Goal: Information Seeking & Learning: Learn about a topic

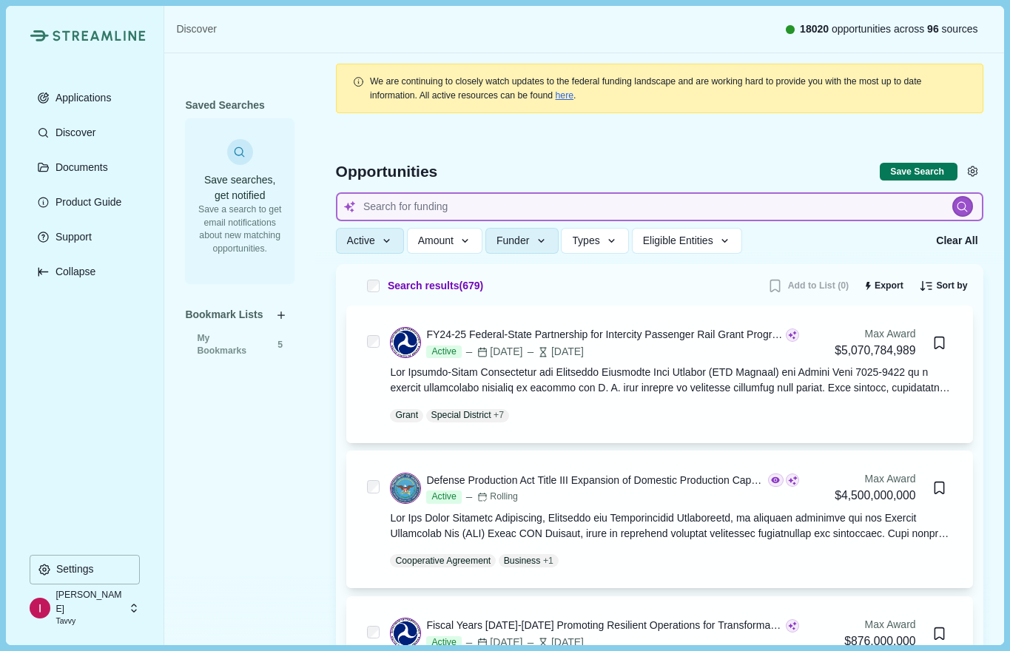
click at [455, 208] on input at bounding box center [660, 206] width 648 height 29
type input "critical minerals"
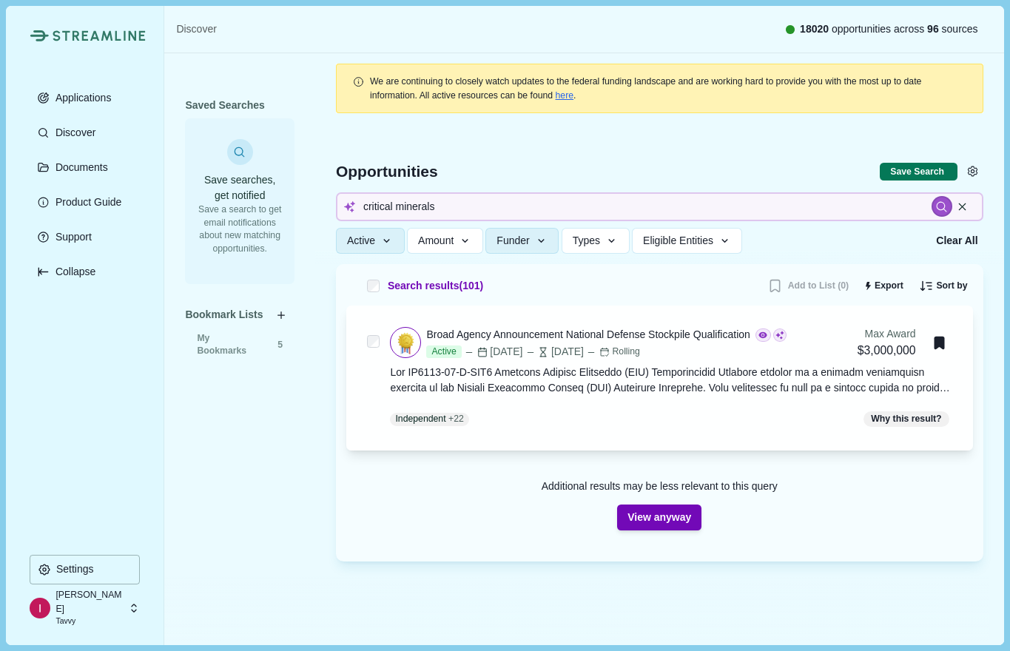
scroll to position [20, 0]
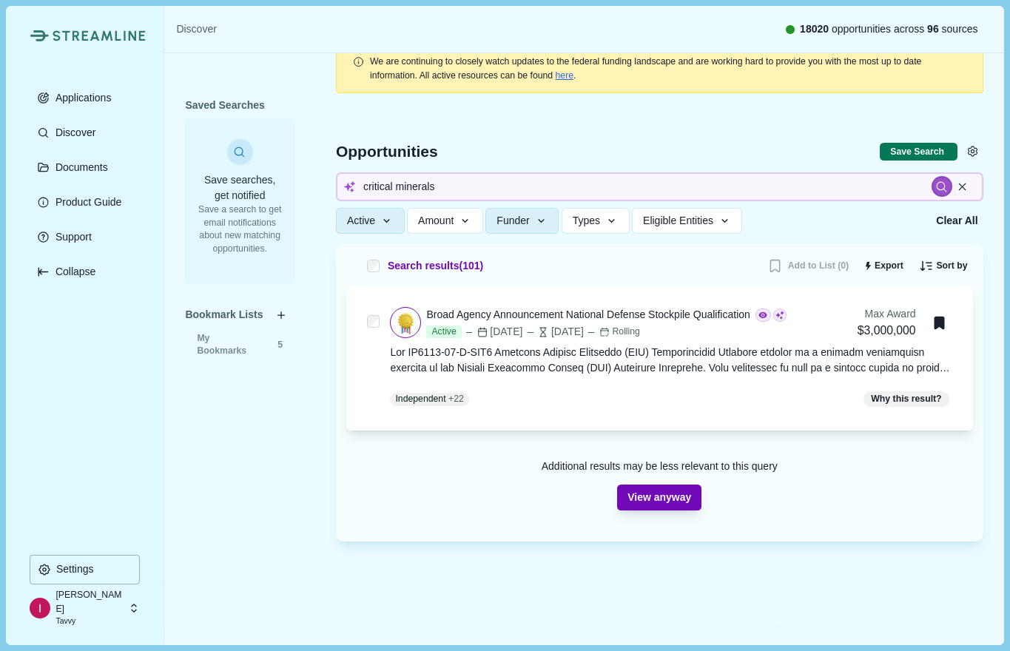
click at [662, 499] on button "View anyway" at bounding box center [659, 498] width 84 height 26
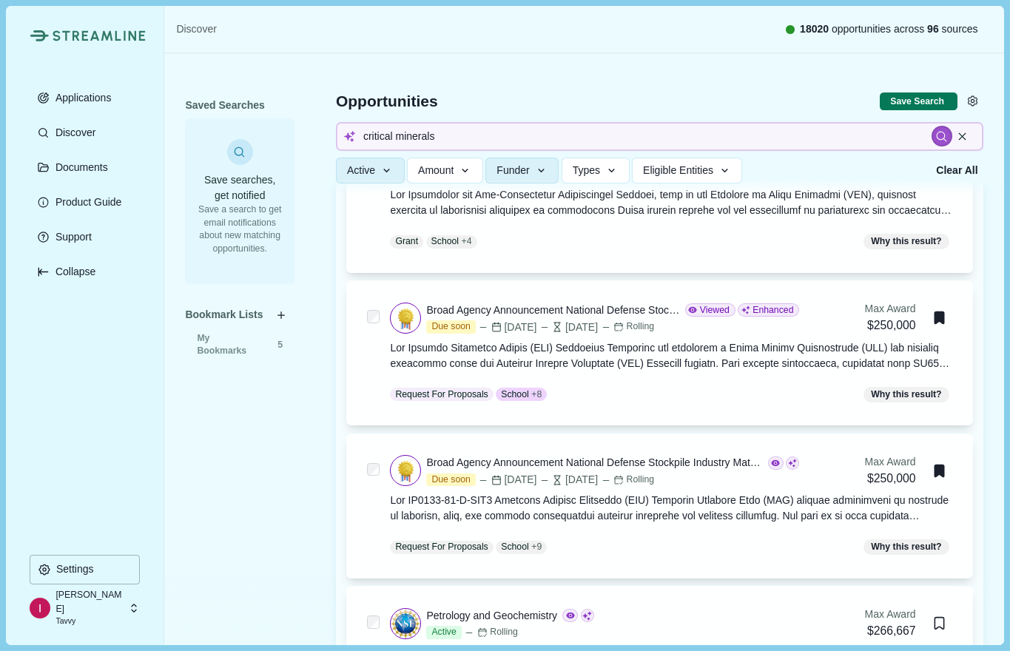
scroll to position [399, 0]
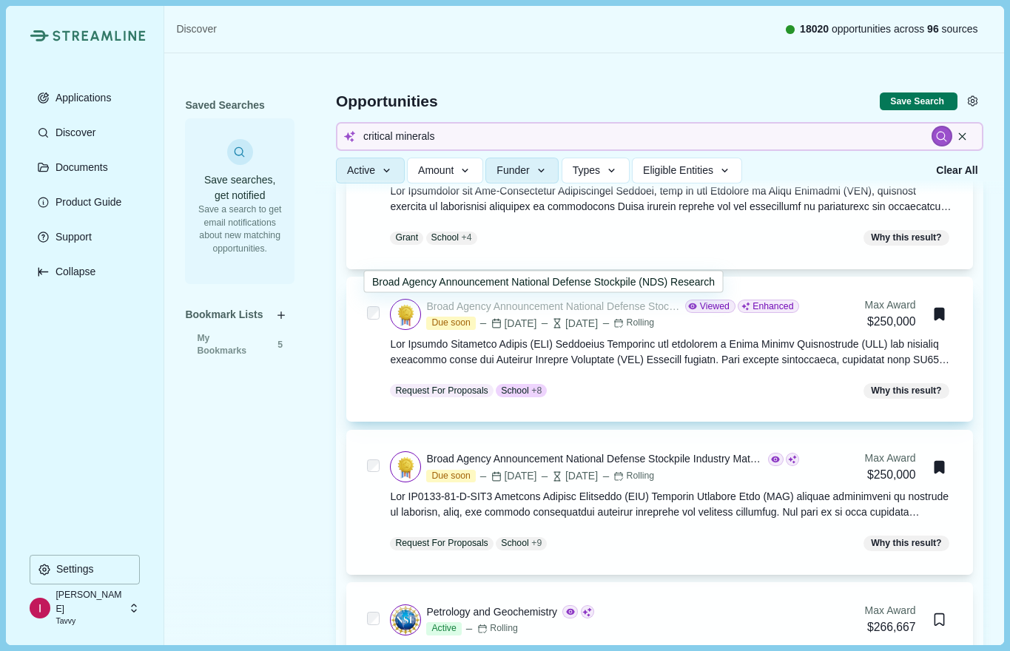
click at [626, 309] on div "Broad Agency Announcement National Defense Stockpile (NDS) Research" at bounding box center [552, 307] width 253 height 16
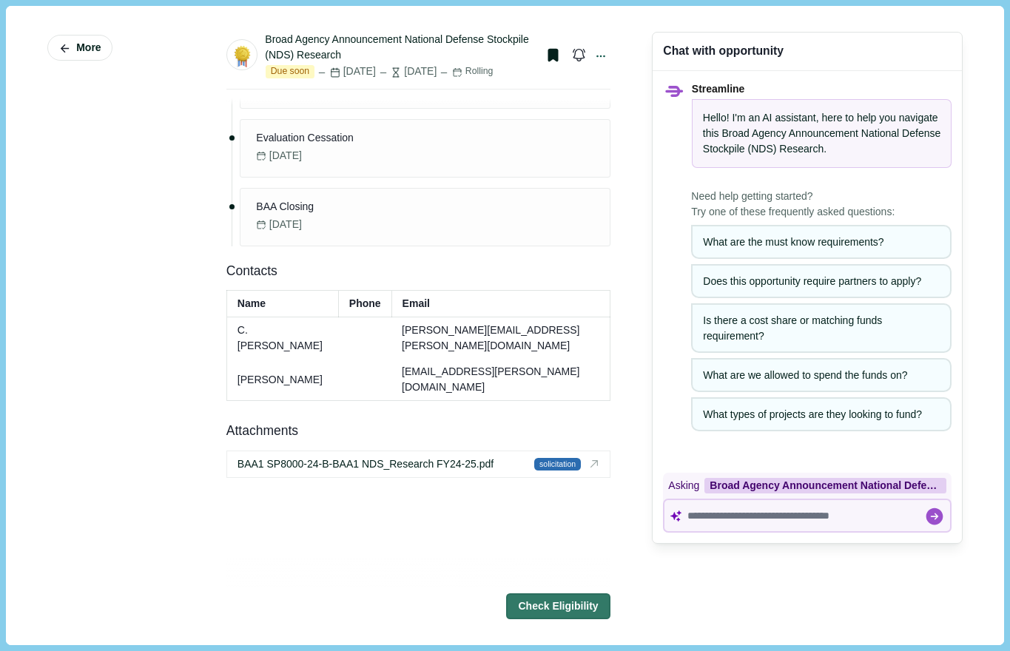
scroll to position [1519, 0]
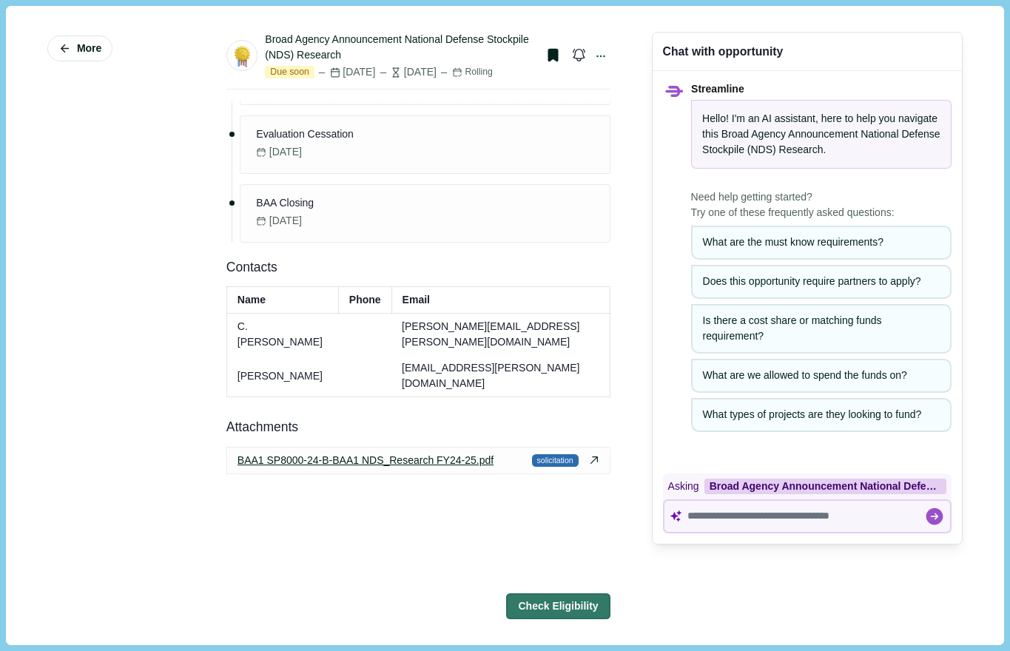
click at [406, 453] on span "BAA1 SP8000-24-B-BAA1 NDS_Research FY24-25.pdf" at bounding box center [366, 461] width 256 height 16
click at [72, 48] on button "More" at bounding box center [79, 49] width 65 height 26
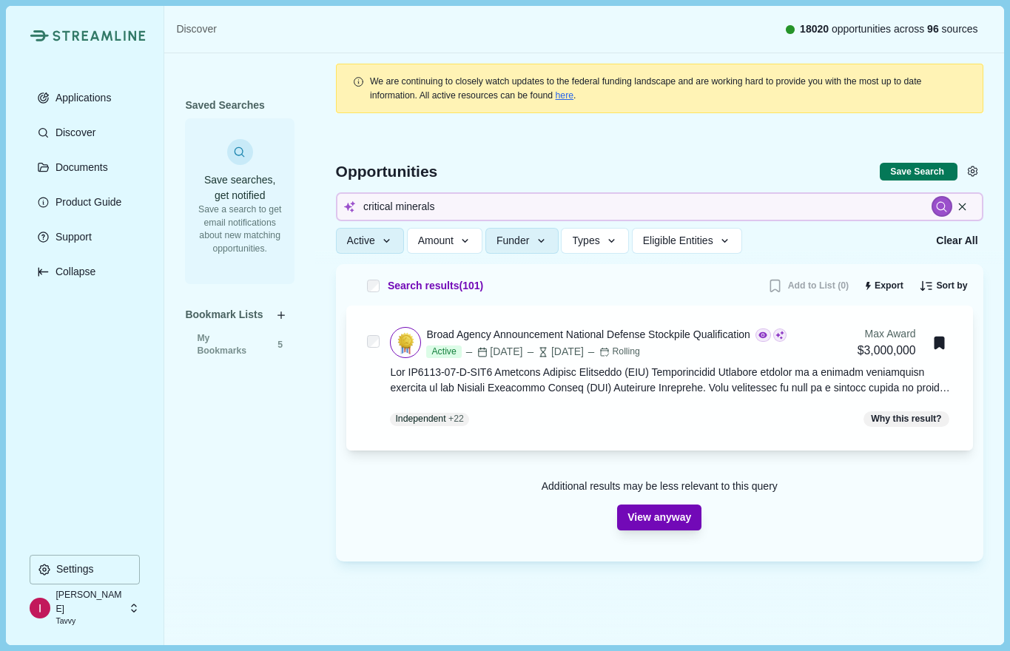
click at [670, 523] on button "View anyway" at bounding box center [659, 518] width 84 height 26
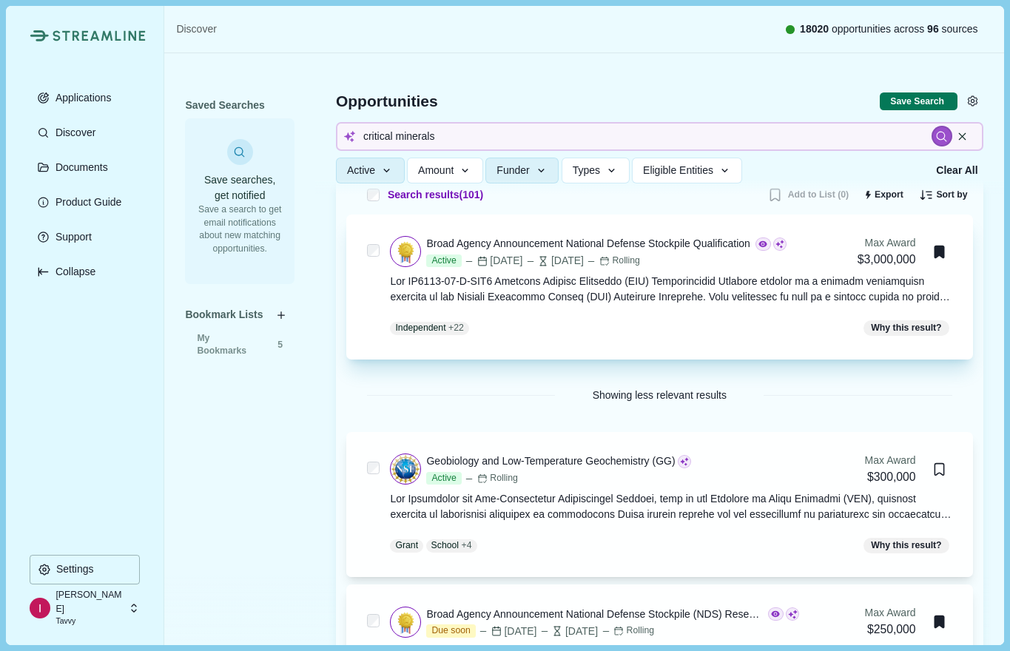
scroll to position [15, 0]
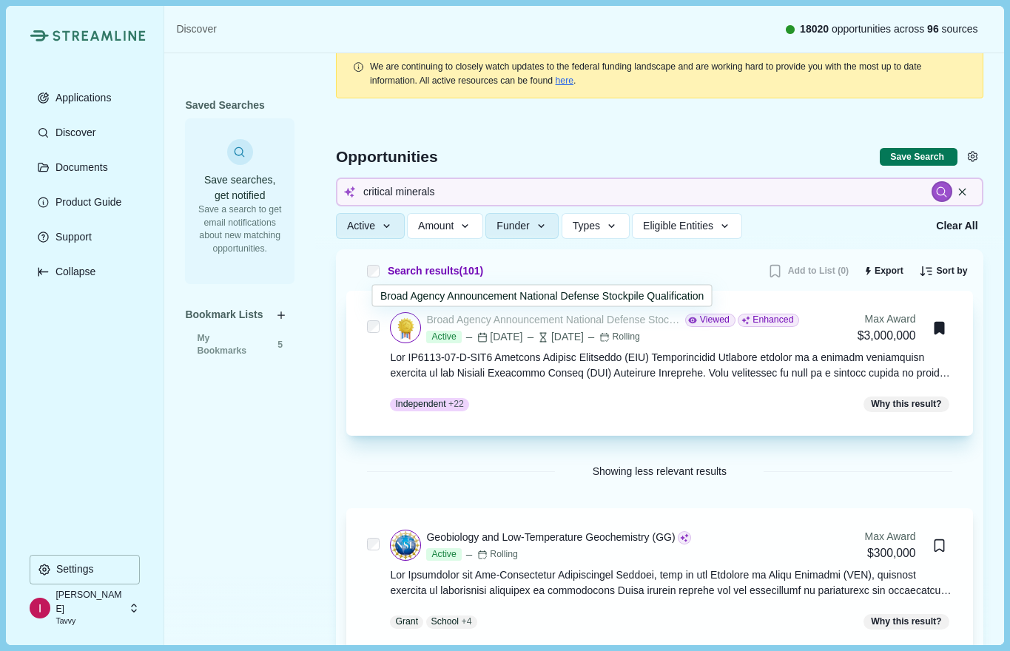
click at [561, 319] on div "Broad Agency Announcement National Defense Stockpile Qualification" at bounding box center [552, 320] width 253 height 16
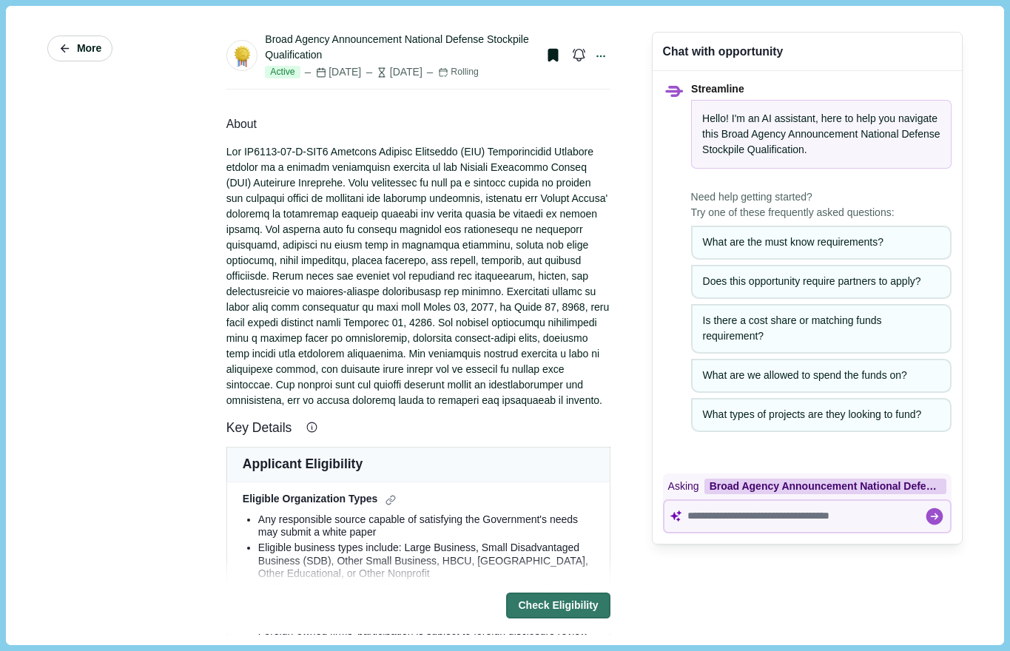
click at [103, 44] on button "More" at bounding box center [79, 49] width 65 height 26
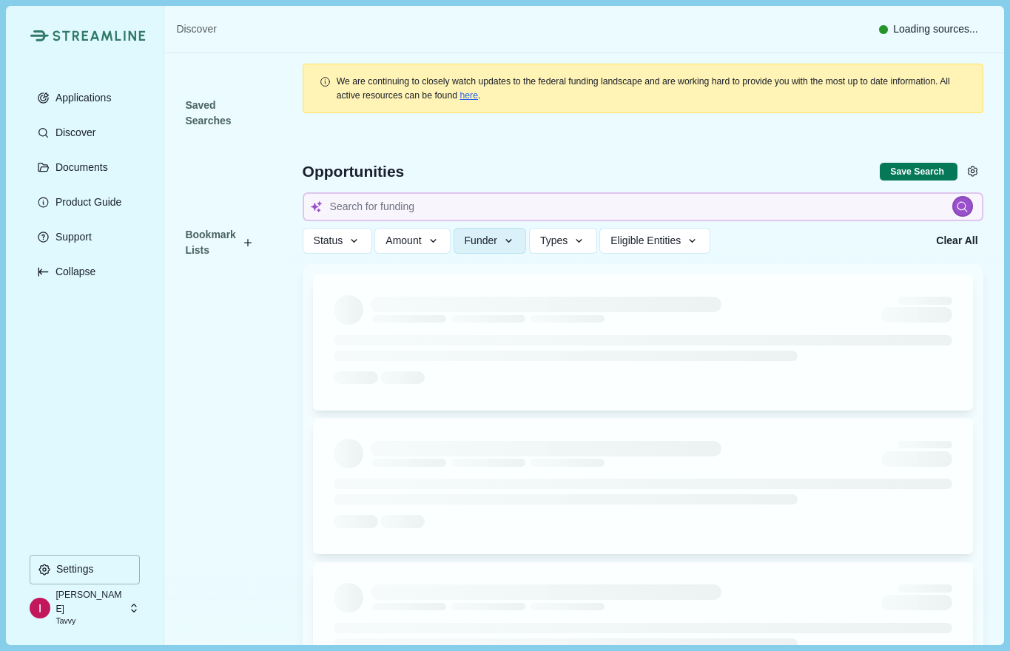
type input "critical minerals"
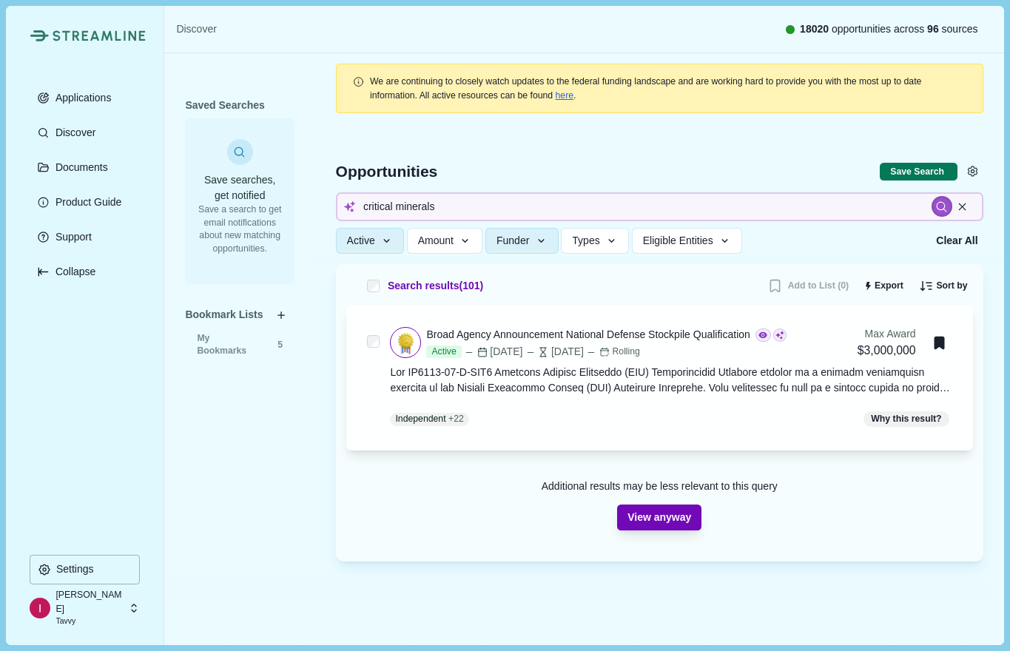
click at [633, 511] on button "View anyway" at bounding box center [659, 518] width 84 height 26
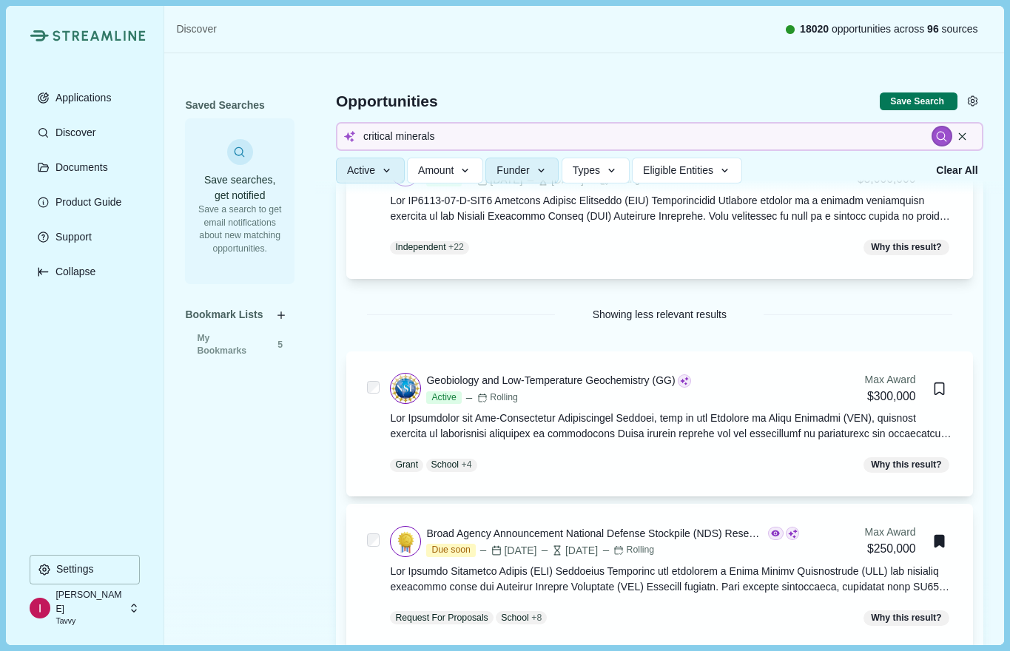
scroll to position [322, 0]
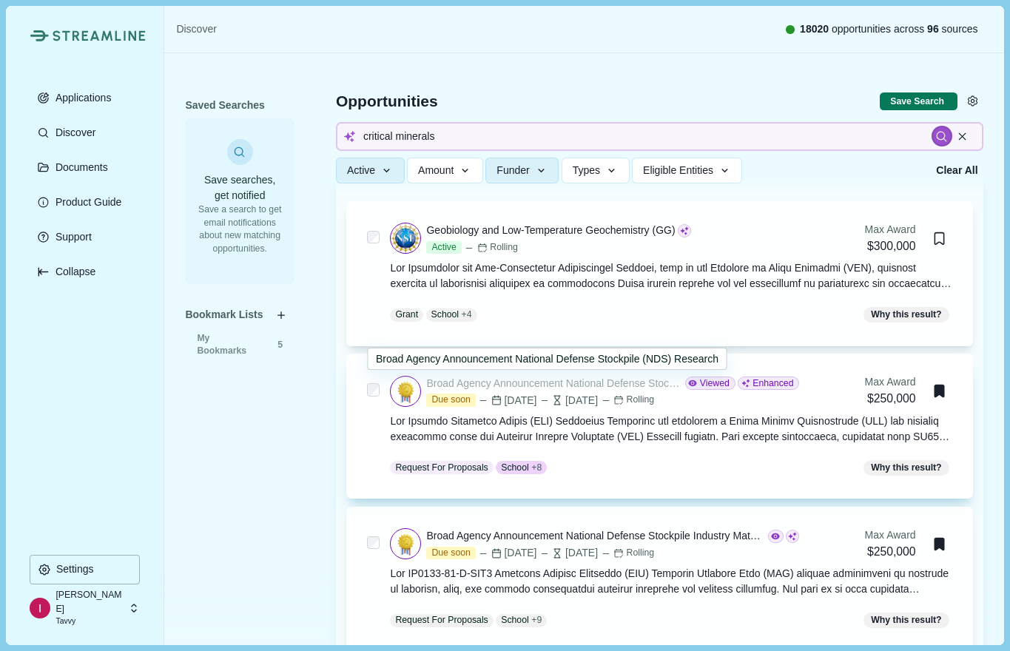
click at [605, 381] on div "Broad Agency Announcement National Defense Stockpile (NDS) Research" at bounding box center [552, 384] width 253 height 16
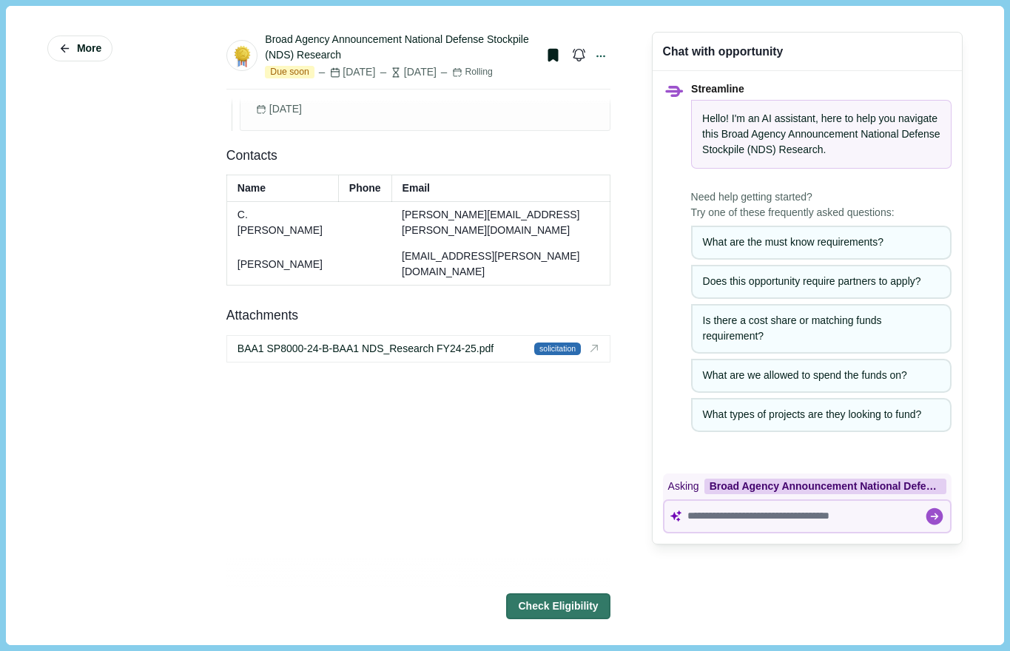
scroll to position [1654, 0]
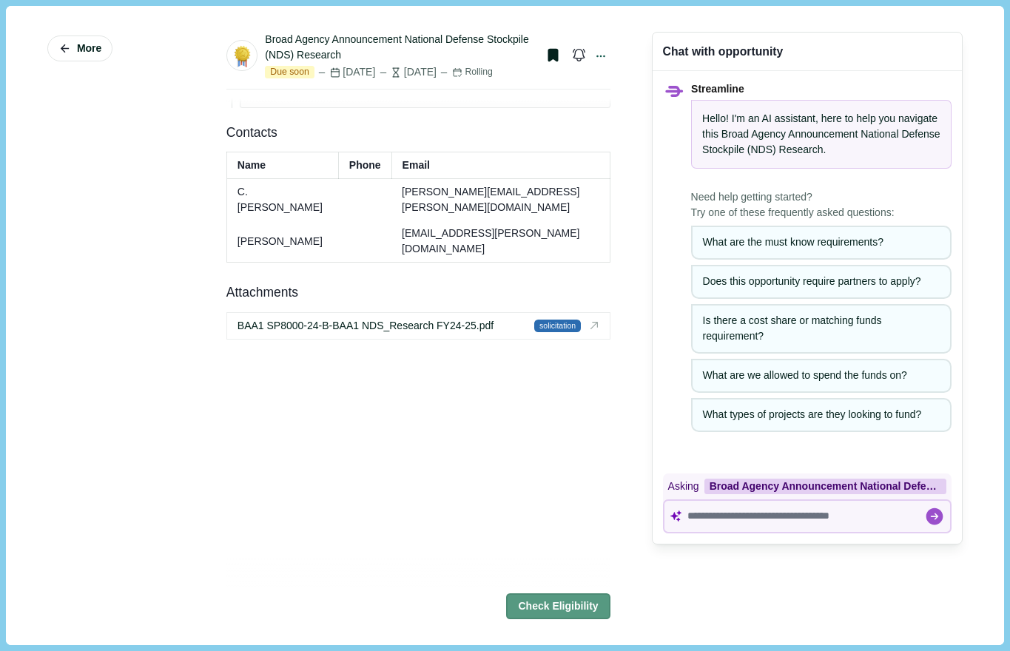
click at [528, 599] on button "Check Eligibility" at bounding box center [558, 607] width 104 height 26
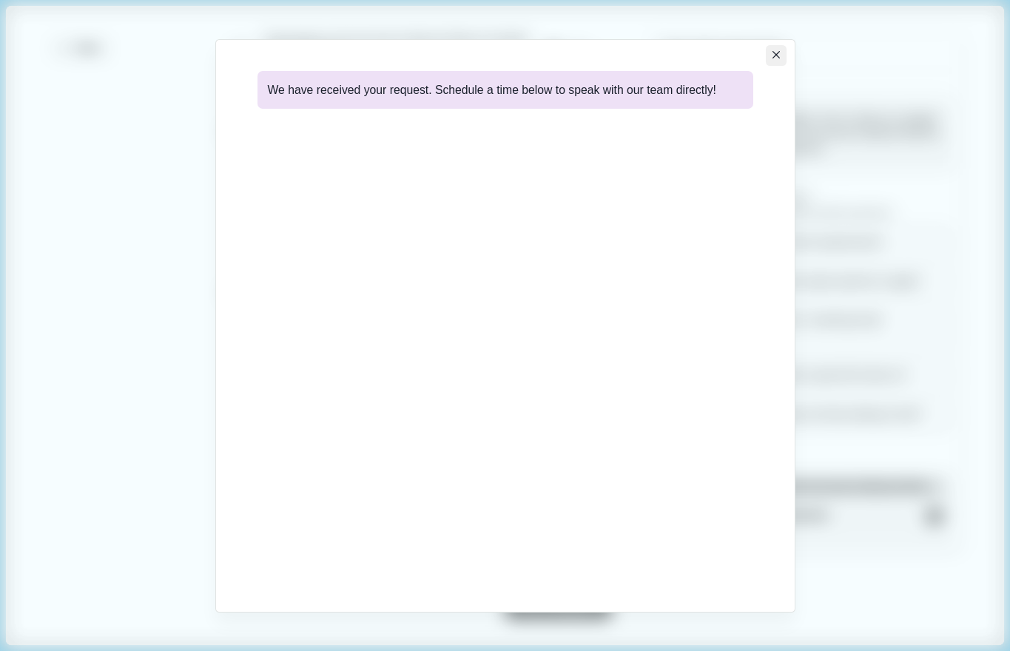
click at [777, 53] on icon "Close" at bounding box center [777, 55] width 8 height 8
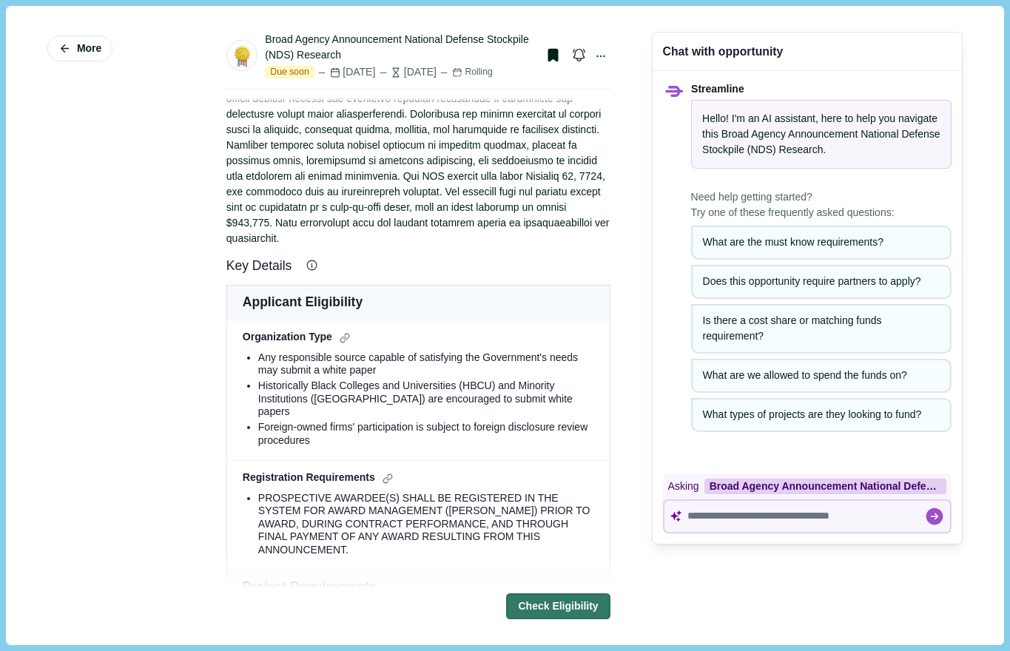
scroll to position [0, 0]
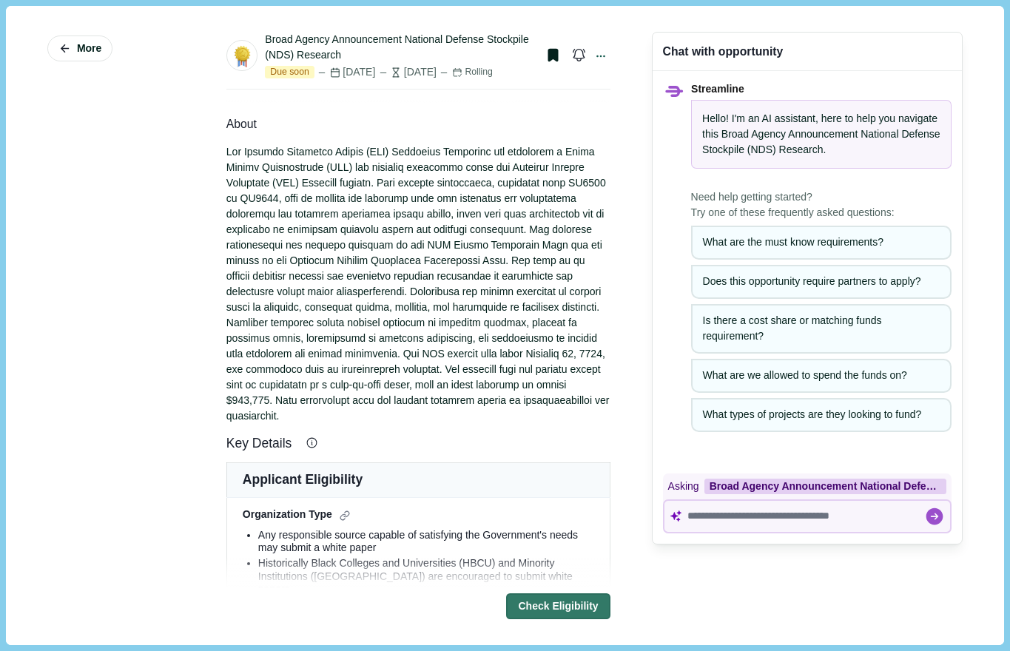
click at [392, 42] on div "Broad Agency Announcement National Defense Stockpile (NDS) Research" at bounding box center [399, 47] width 269 height 31
drag, startPoint x: 395, startPoint y: 56, endPoint x: 271, endPoint y: 31, distance: 126.8
click at [271, 31] on div "Broad Agency Announcement National Defense Stockpile (NDS) Research Due soon Se…" at bounding box center [418, 60] width 384 height 89
copy div "Broad Agency Announcement National Defense Stockpile (NDS) Research Due soon Se…"
click at [336, 219] on div at bounding box center [418, 284] width 384 height 280
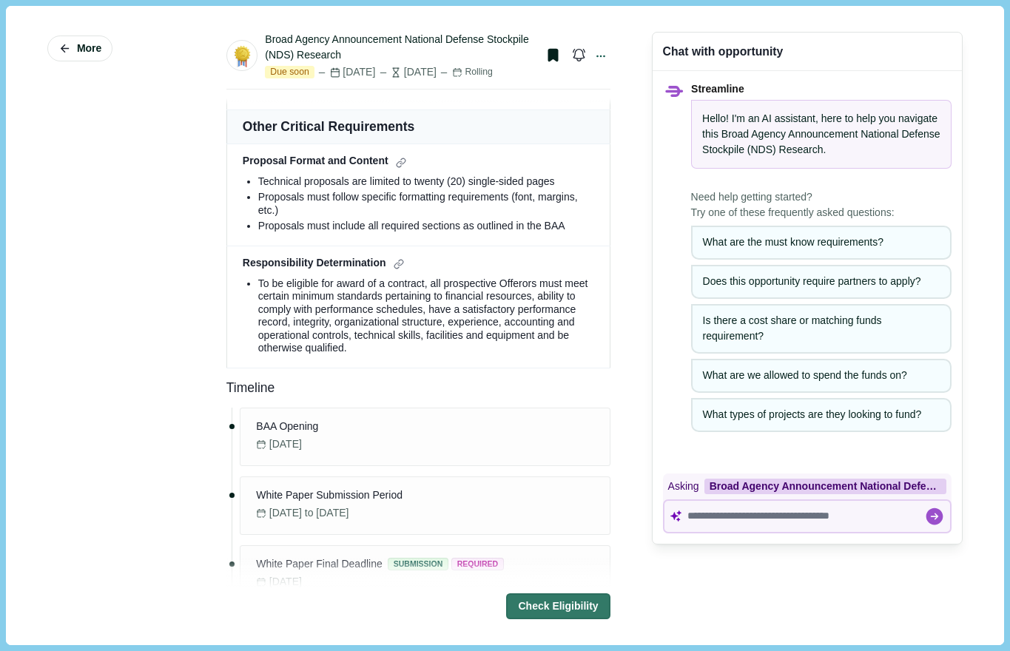
scroll to position [1013, 0]
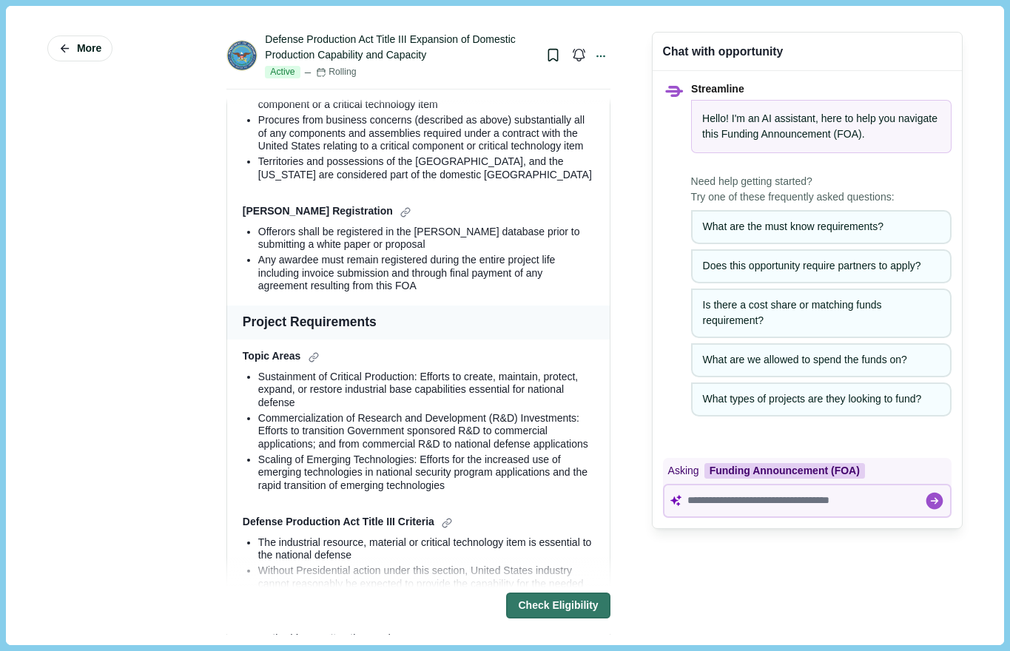
scroll to position [504, 0]
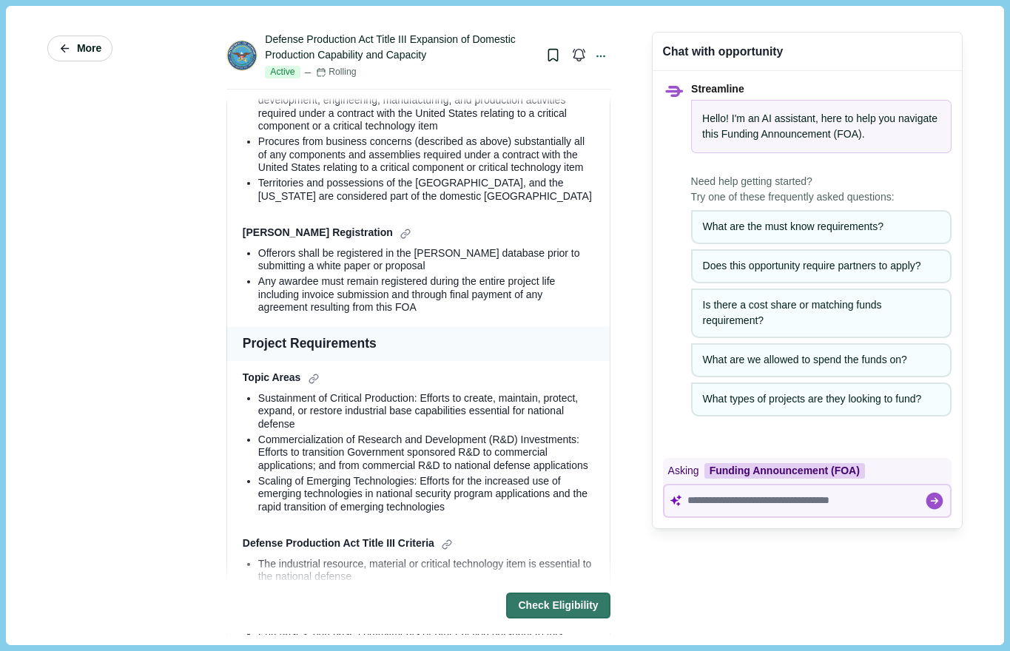
click at [61, 53] on icon "button" at bounding box center [64, 48] width 13 height 13
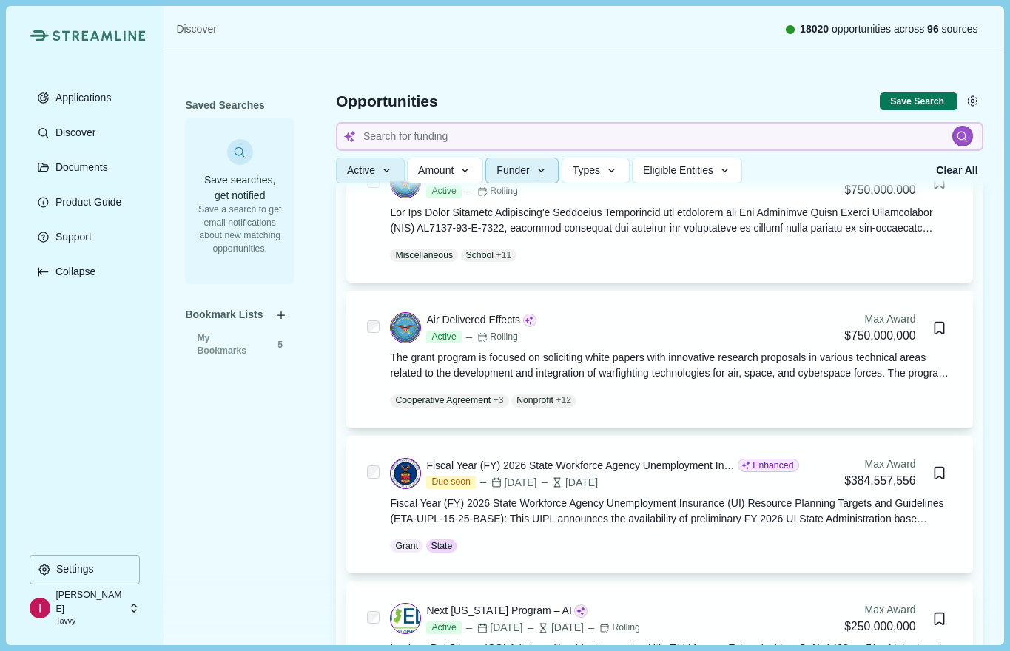
scroll to position [608, 0]
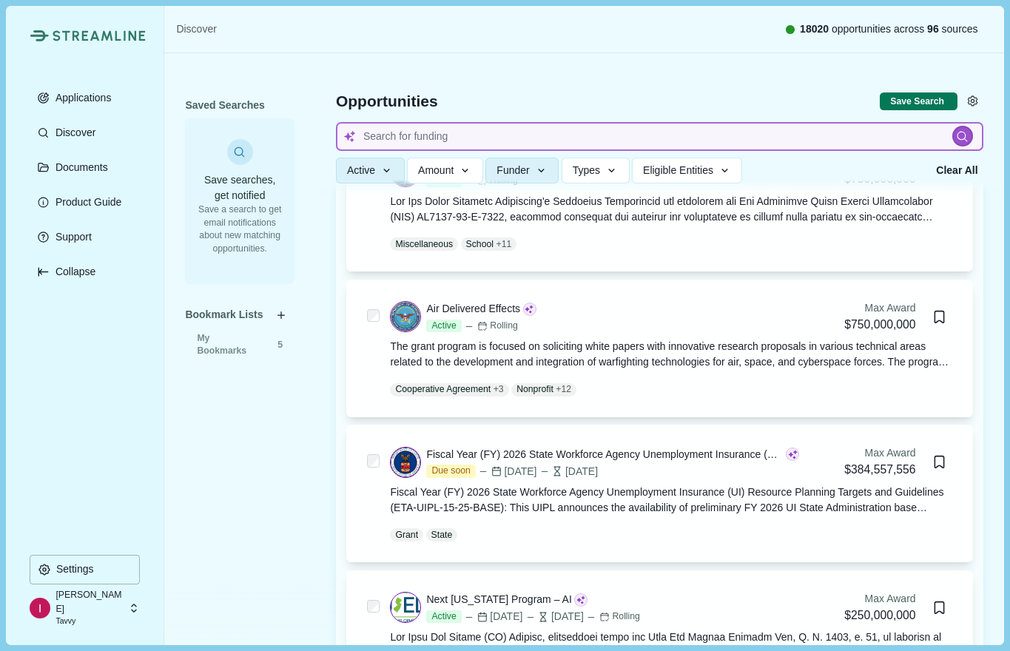
click at [463, 135] on input at bounding box center [660, 136] width 648 height 29
type input "critical minerals"
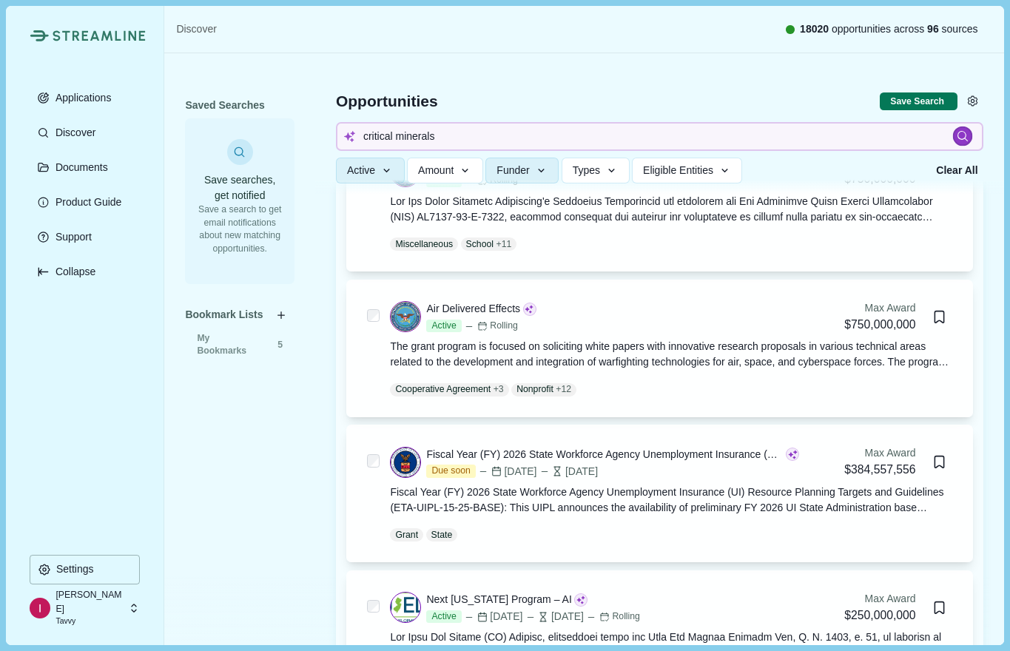
click at [958, 139] on icon at bounding box center [962, 136] width 13 height 13
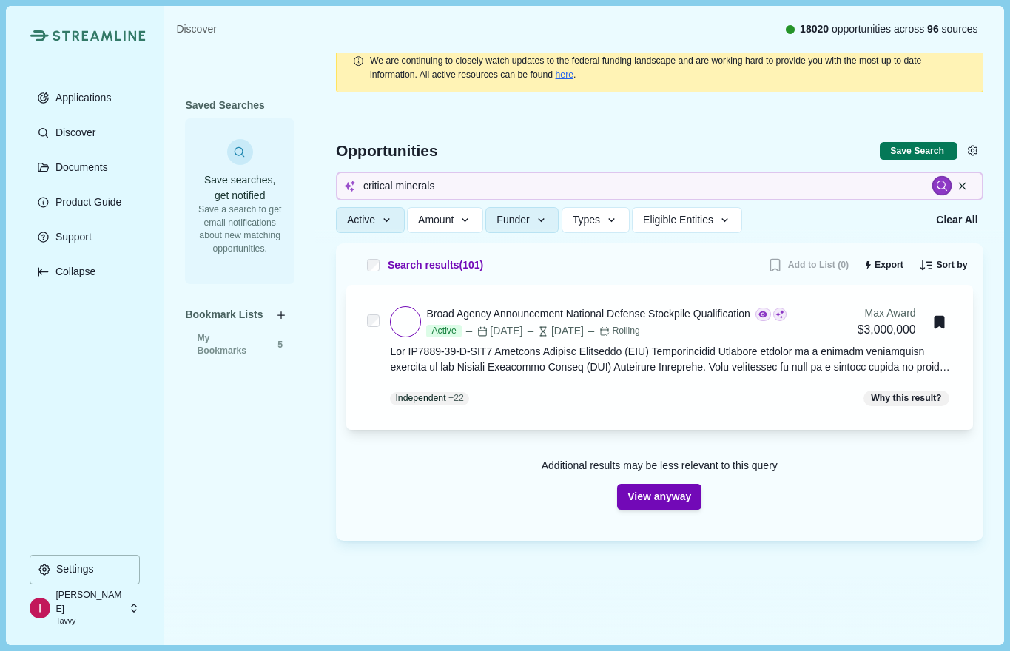
scroll to position [21, 0]
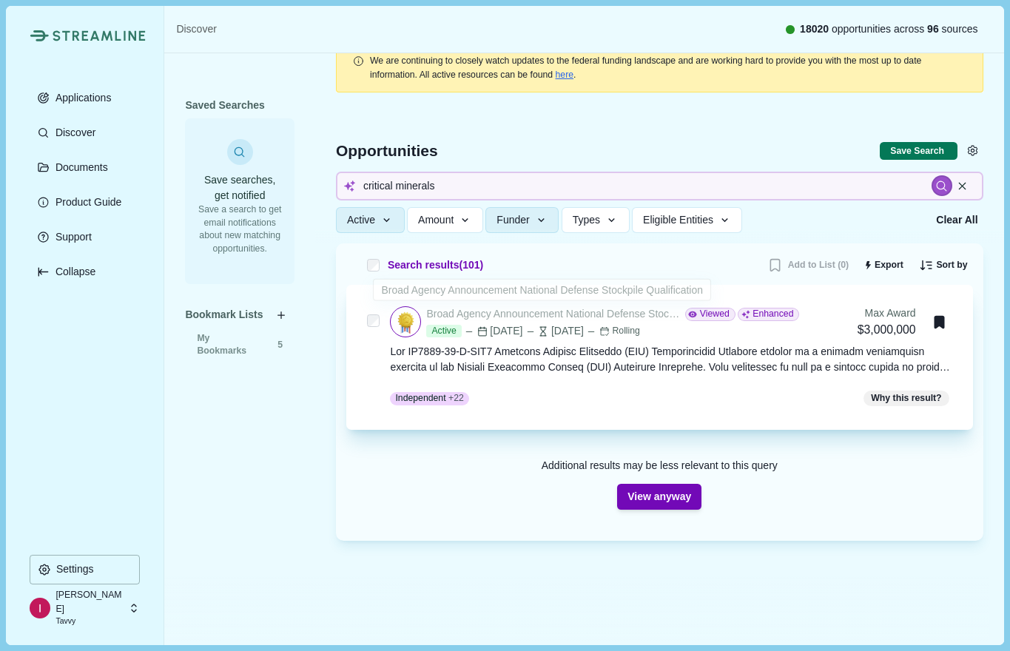
click at [572, 318] on div "Broad Agency Announcement National Defense Stockpile Qualification" at bounding box center [552, 314] width 253 height 16
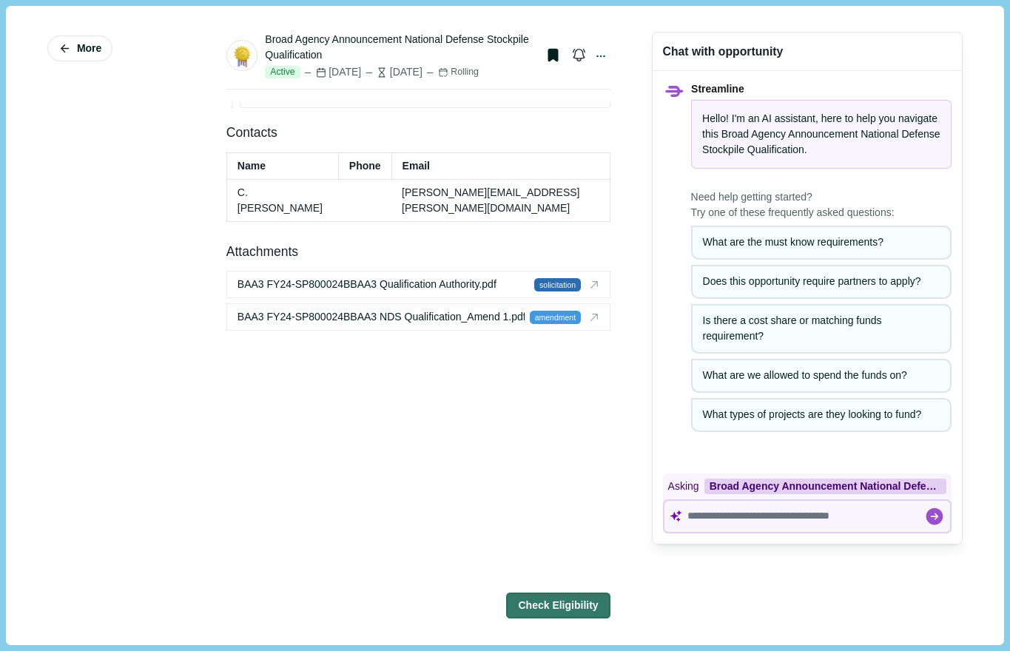
scroll to position [2093, 0]
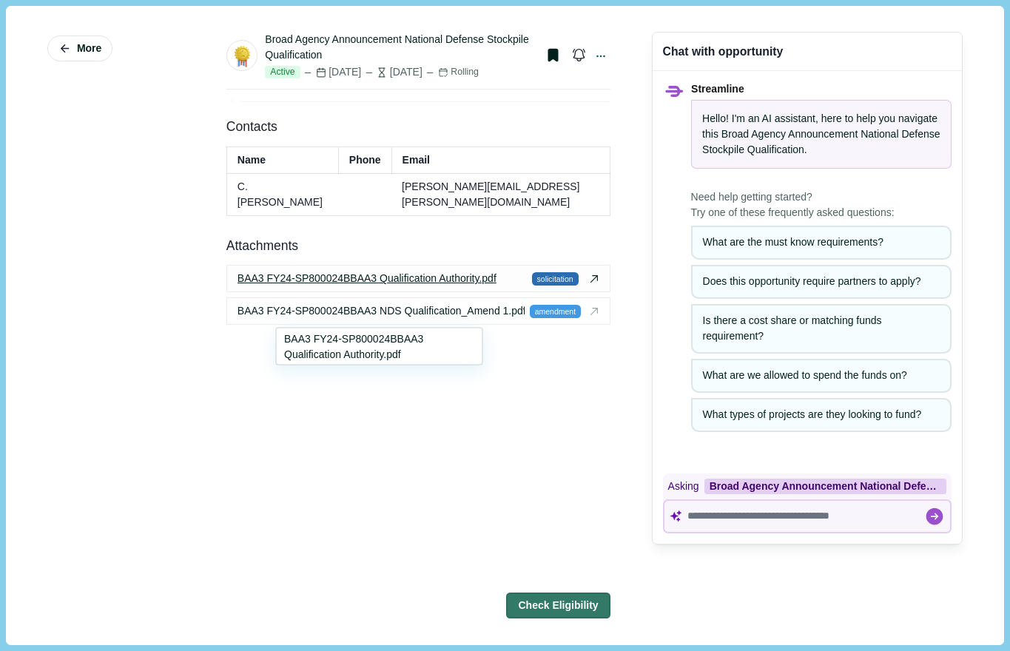
click at [412, 286] on span "BAA3 FY24-SP800024BBAA3 Qualification Authority.pdf" at bounding box center [367, 279] width 259 height 16
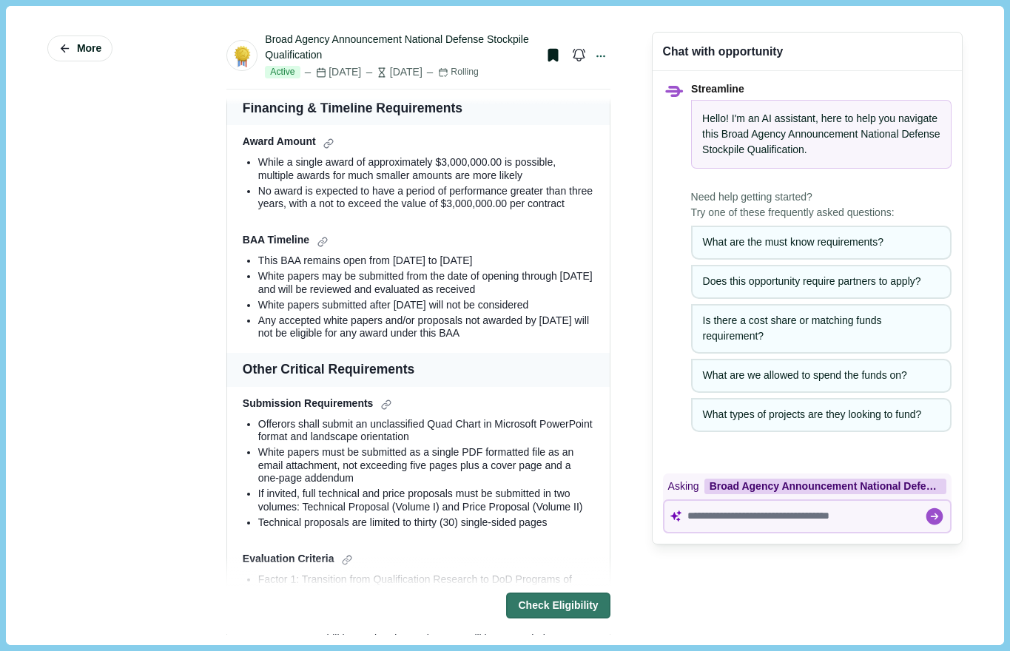
scroll to position [1107, 0]
